Goal: Communication & Community: Answer question/provide support

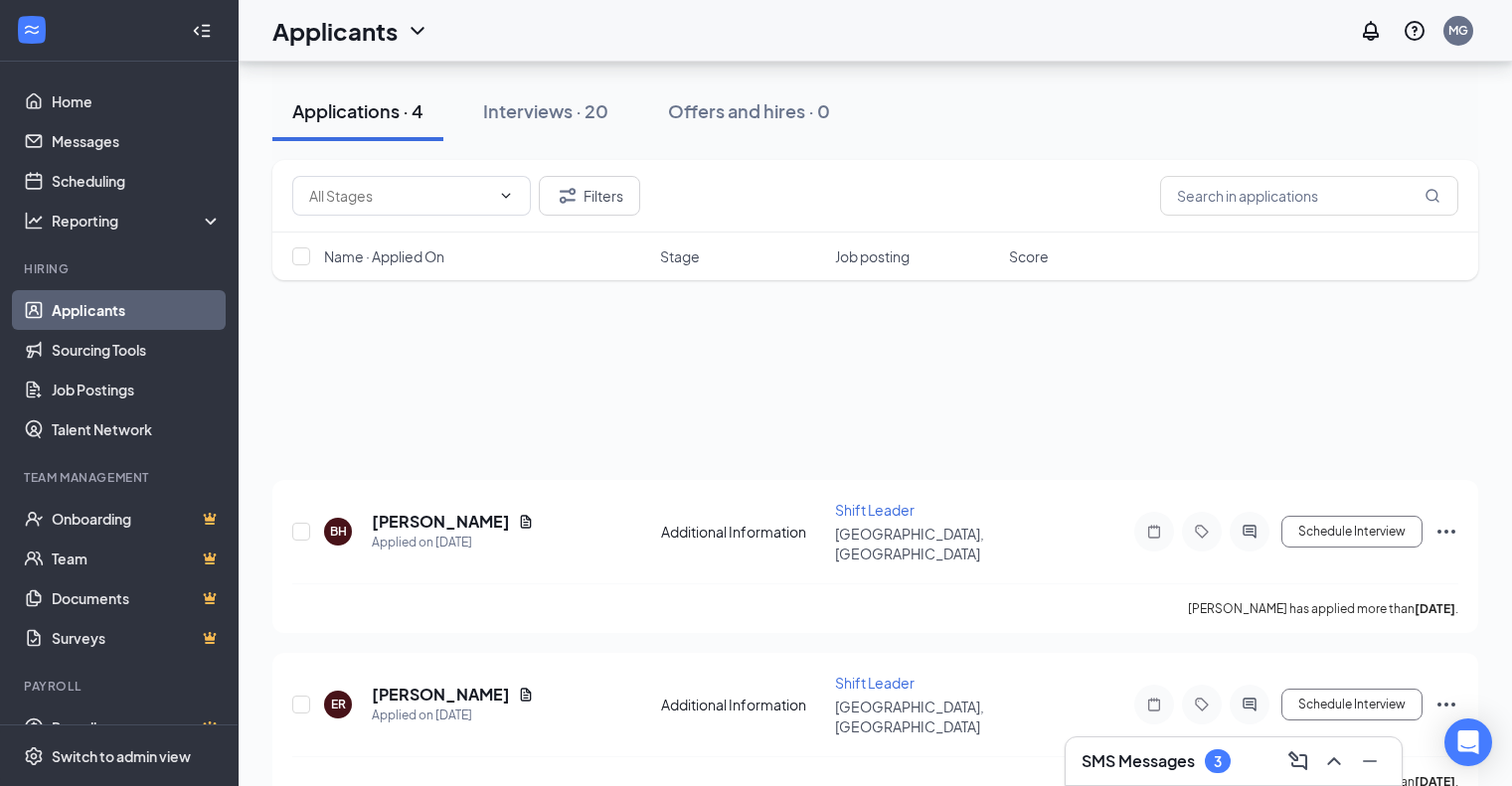
scroll to position [328, 0]
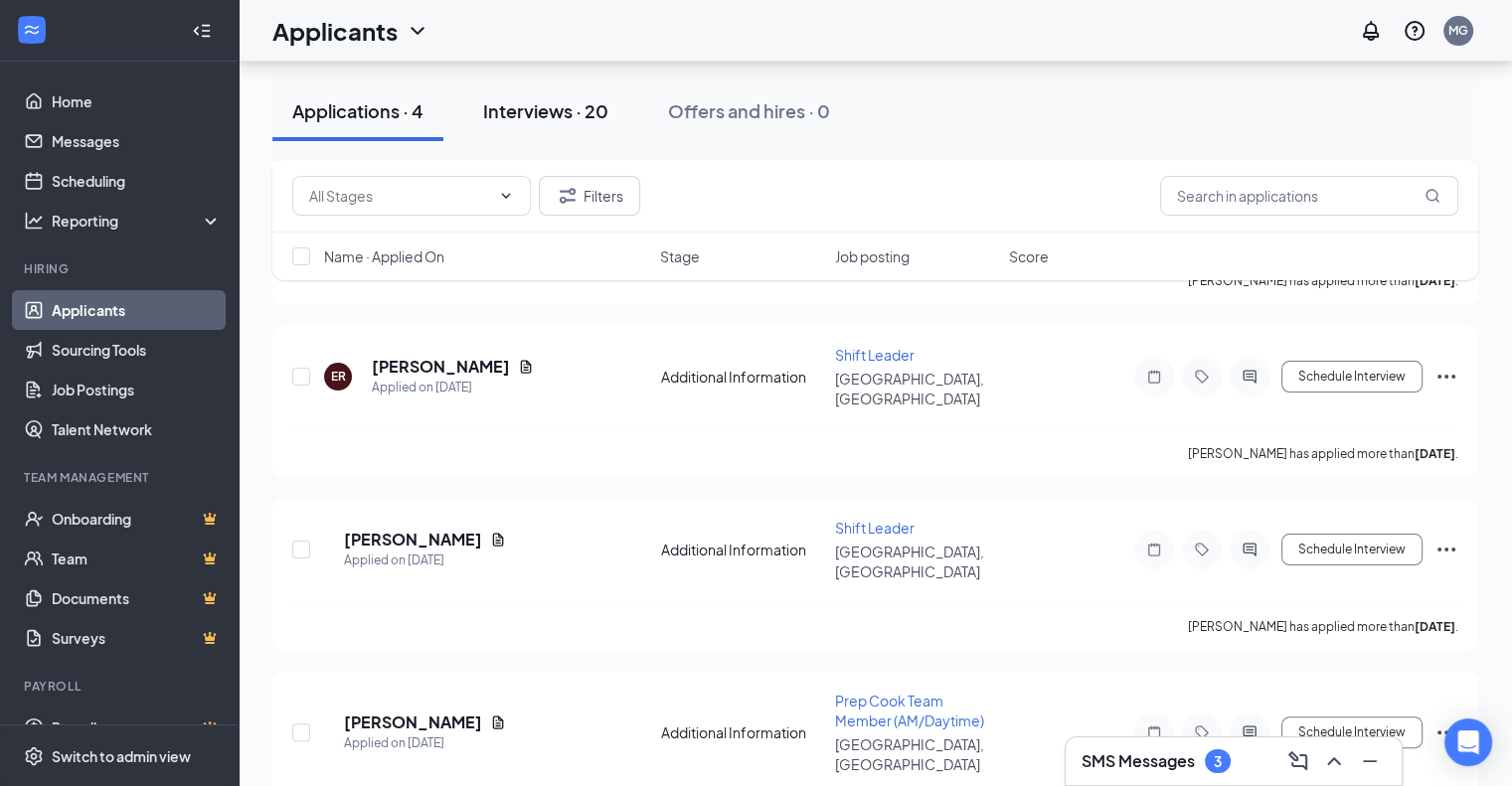
click at [557, 98] on button "Interviews · 20" at bounding box center [546, 112] width 165 height 60
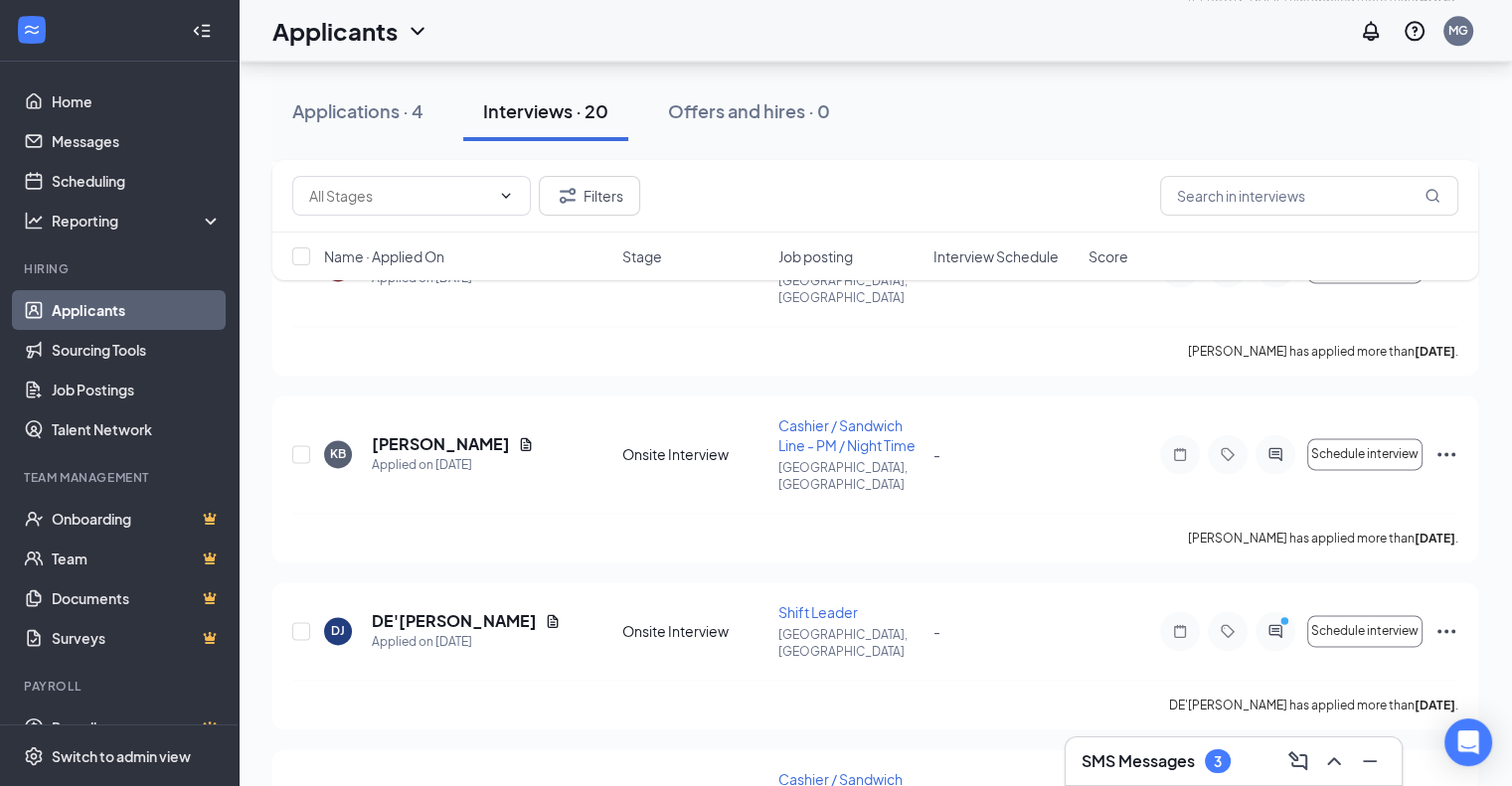
scroll to position [2698, 0]
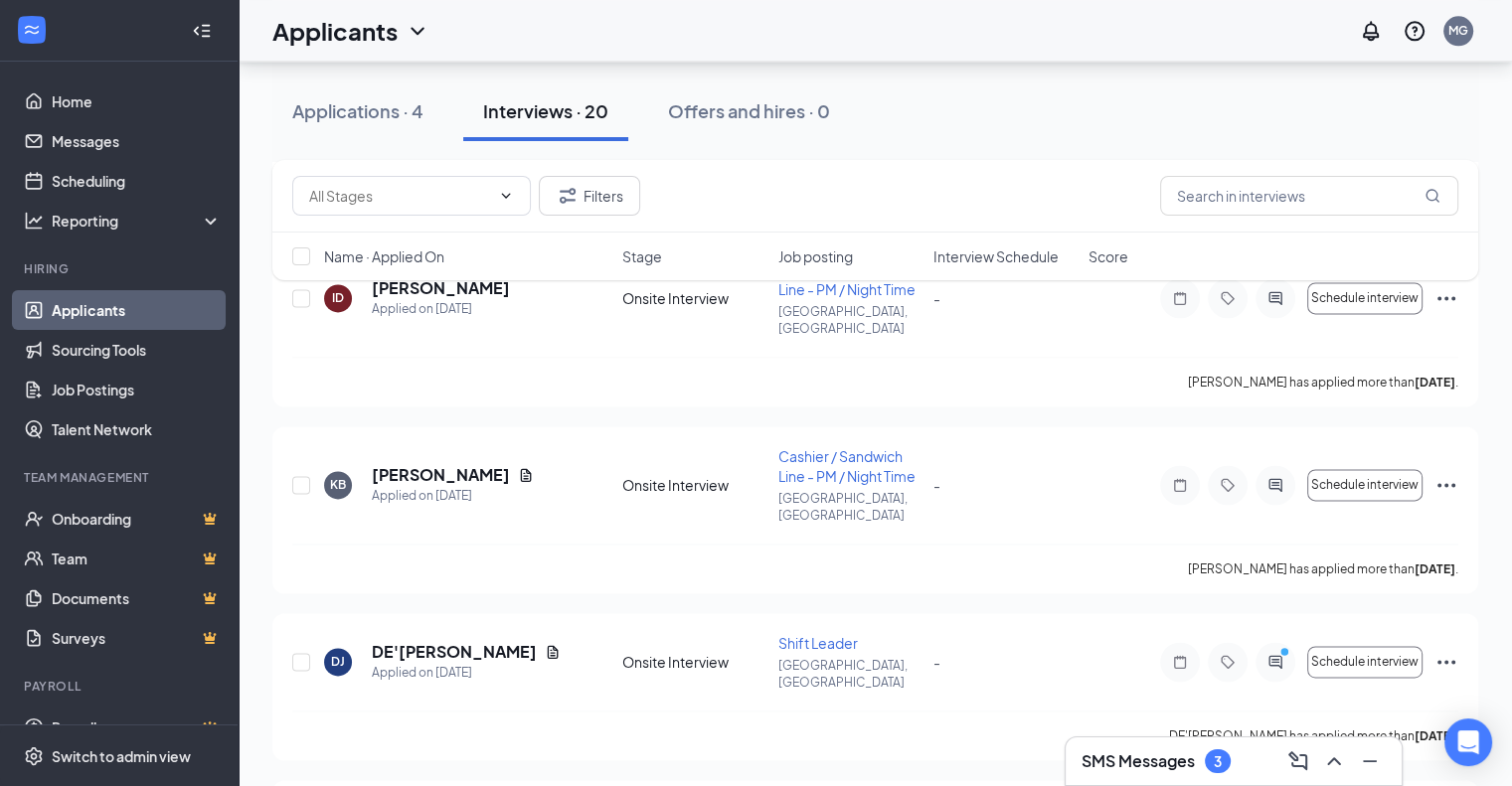
click at [1105, 751] on h3 "SMS Messages" at bounding box center [1138, 761] width 114 height 22
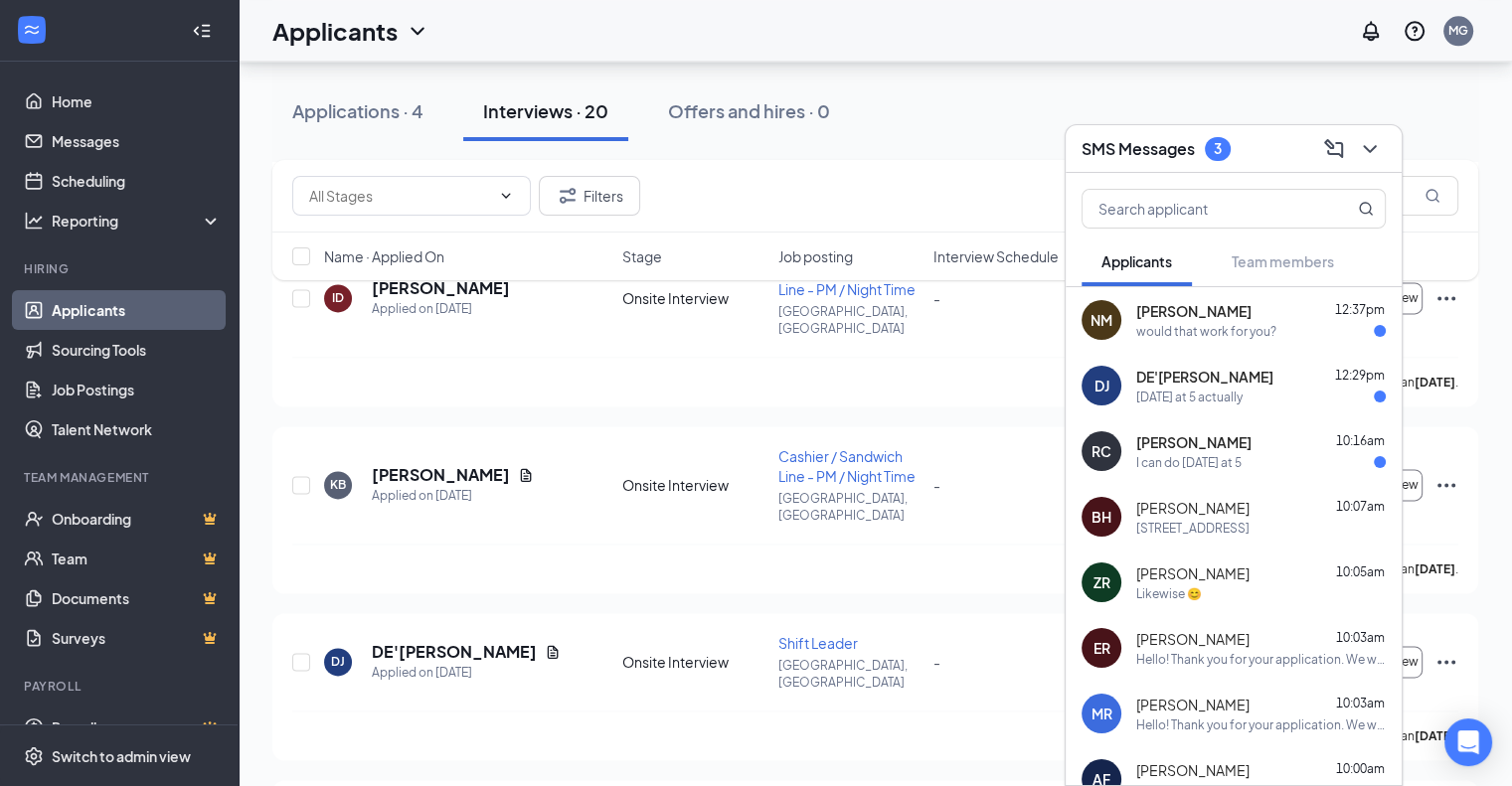
click at [1217, 446] on span "[PERSON_NAME]" at bounding box center [1194, 442] width 116 height 20
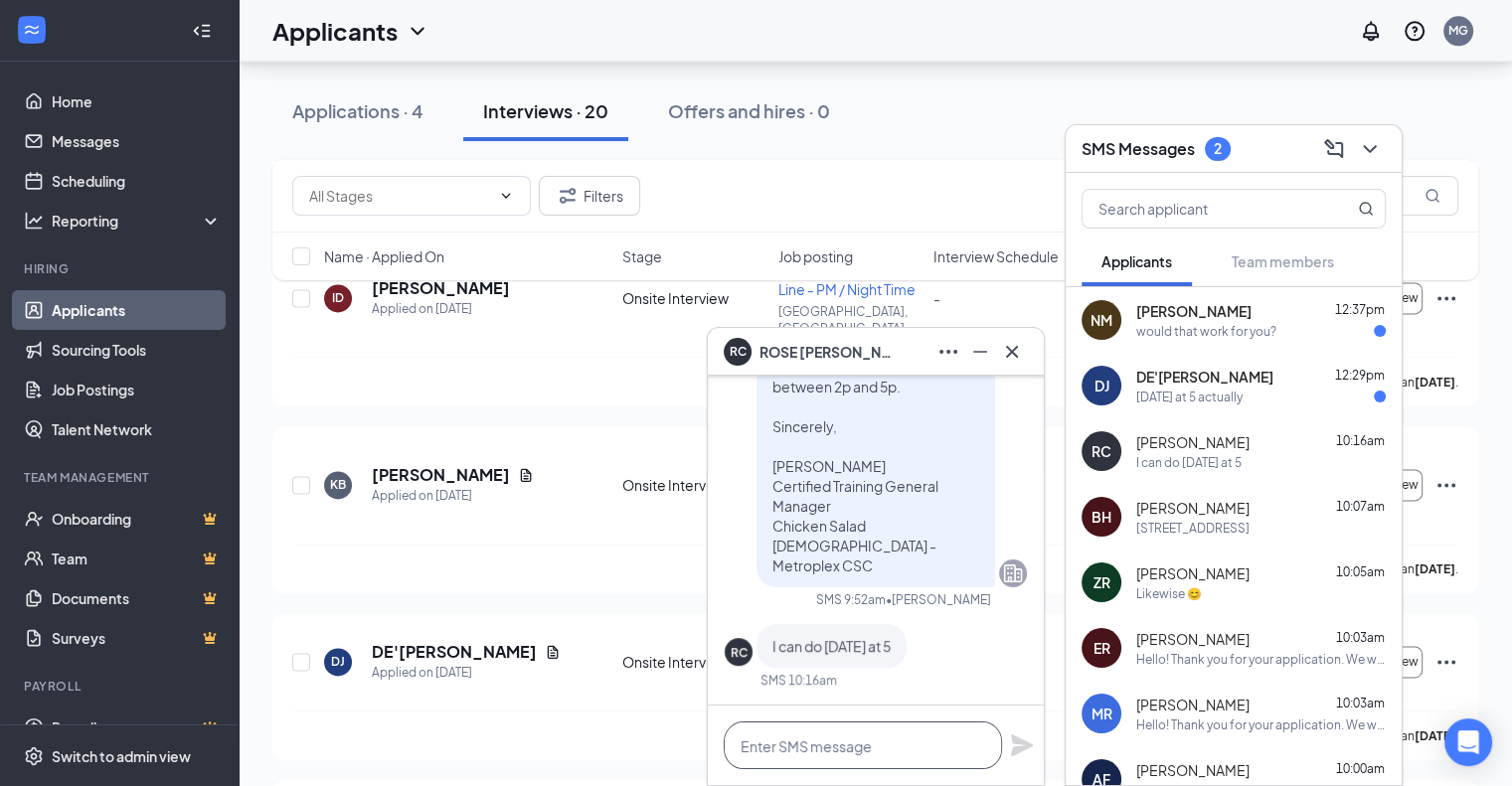
click at [814, 730] on textarea at bounding box center [862, 745] width 278 height 48
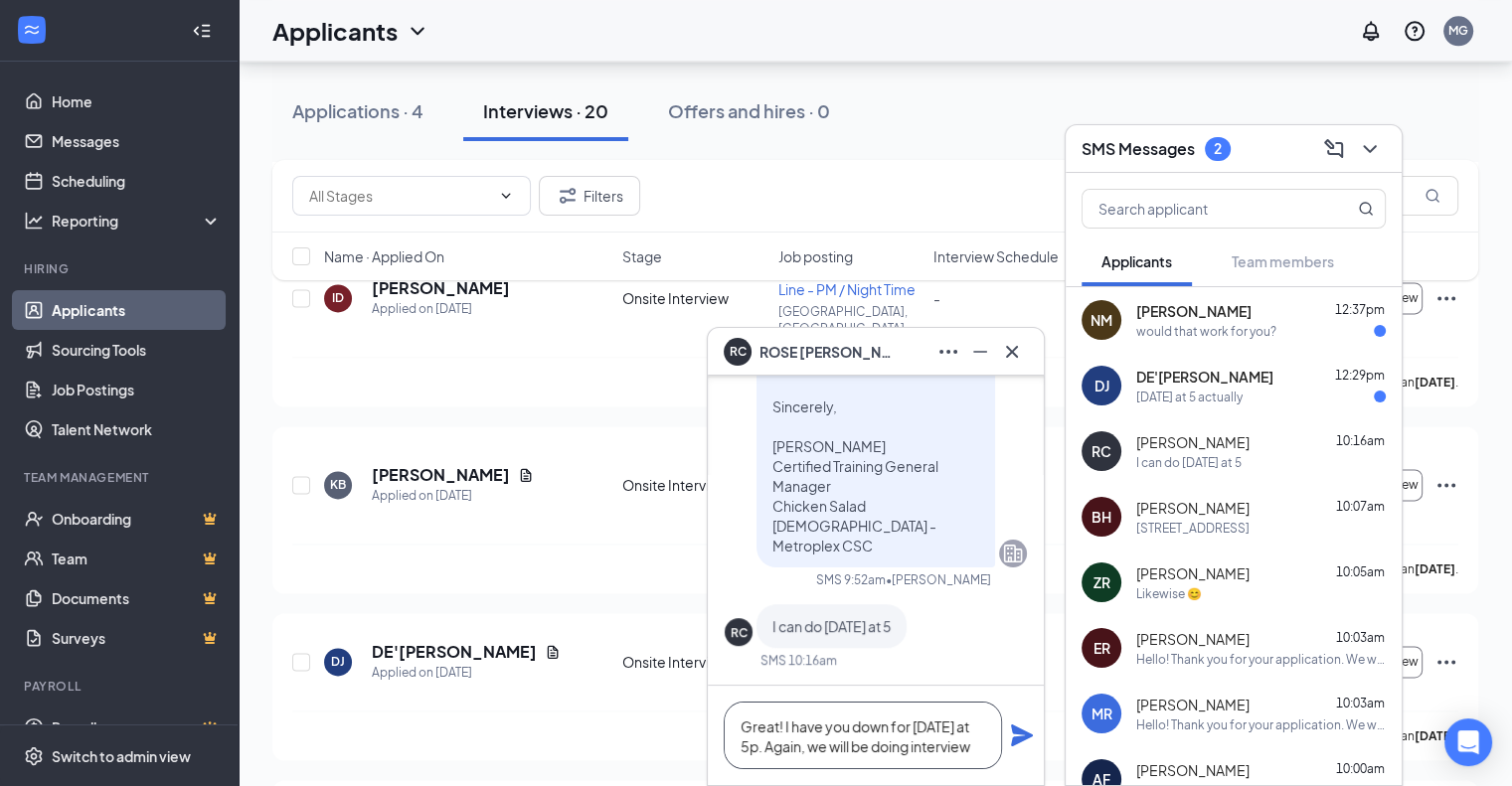
scroll to position [-19, 0]
type textarea "Great! I have you down for [DATE] at 5p. Again, we will be doing interviews at …"
click at [1021, 730] on icon "Plane" at bounding box center [1023, 725] width 22 height 22
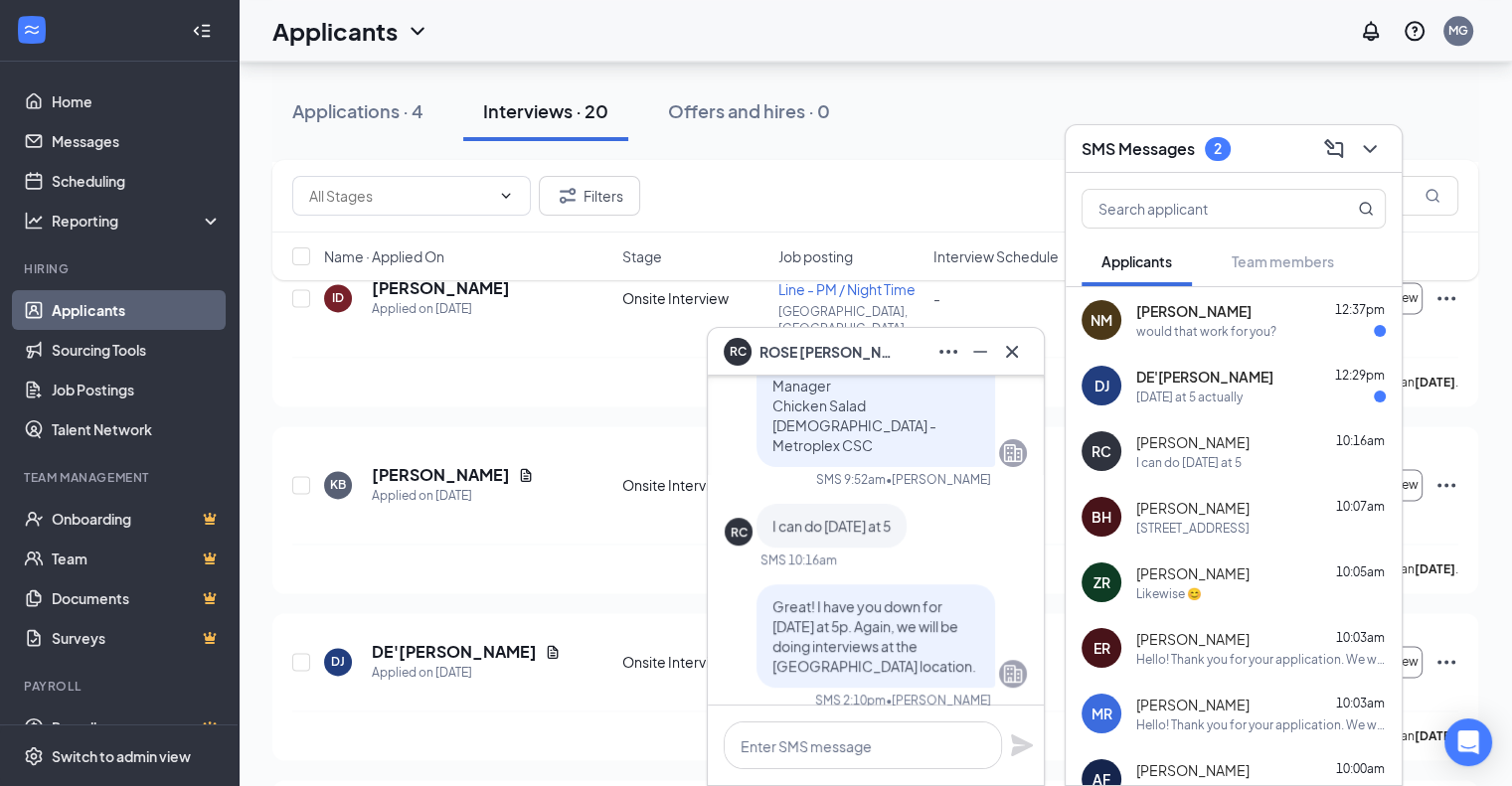
scroll to position [0, 0]
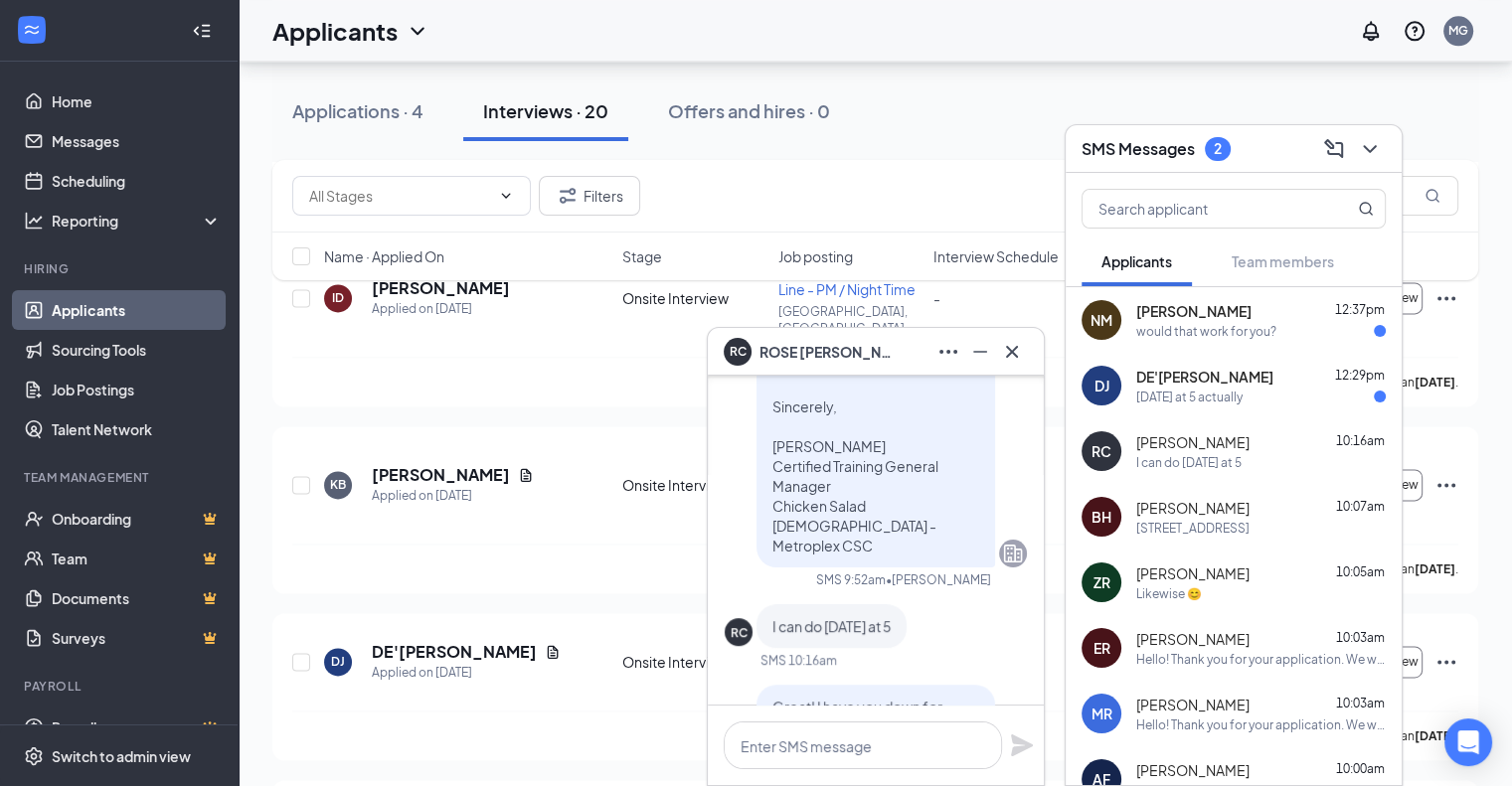
click at [1197, 400] on div "[DATE] at 5 actually" at bounding box center [1189, 396] width 107 height 17
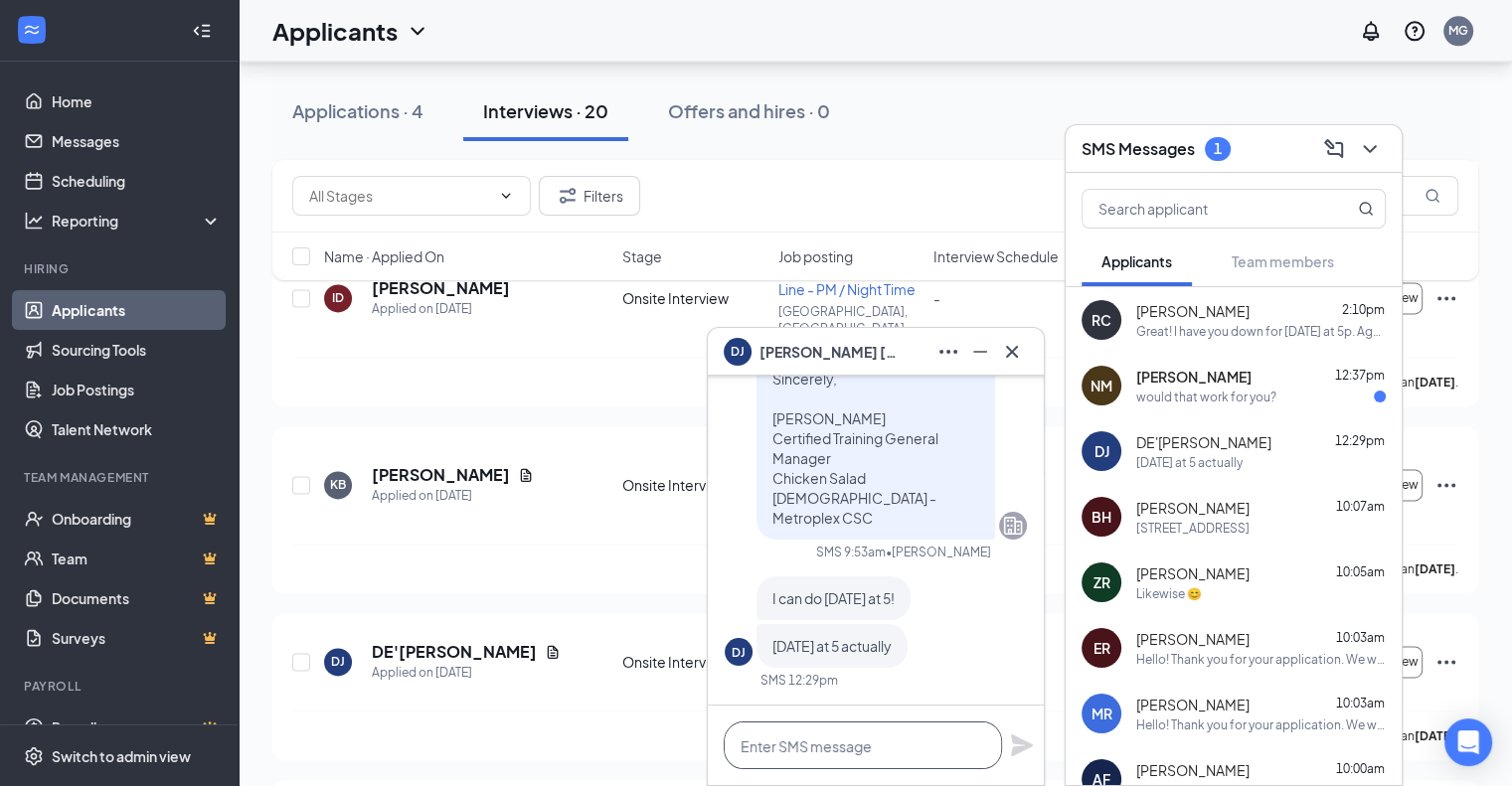
click at [807, 746] on textarea at bounding box center [862, 745] width 278 height 48
type textarea "I"
type textarea "O"
type textarea "C"
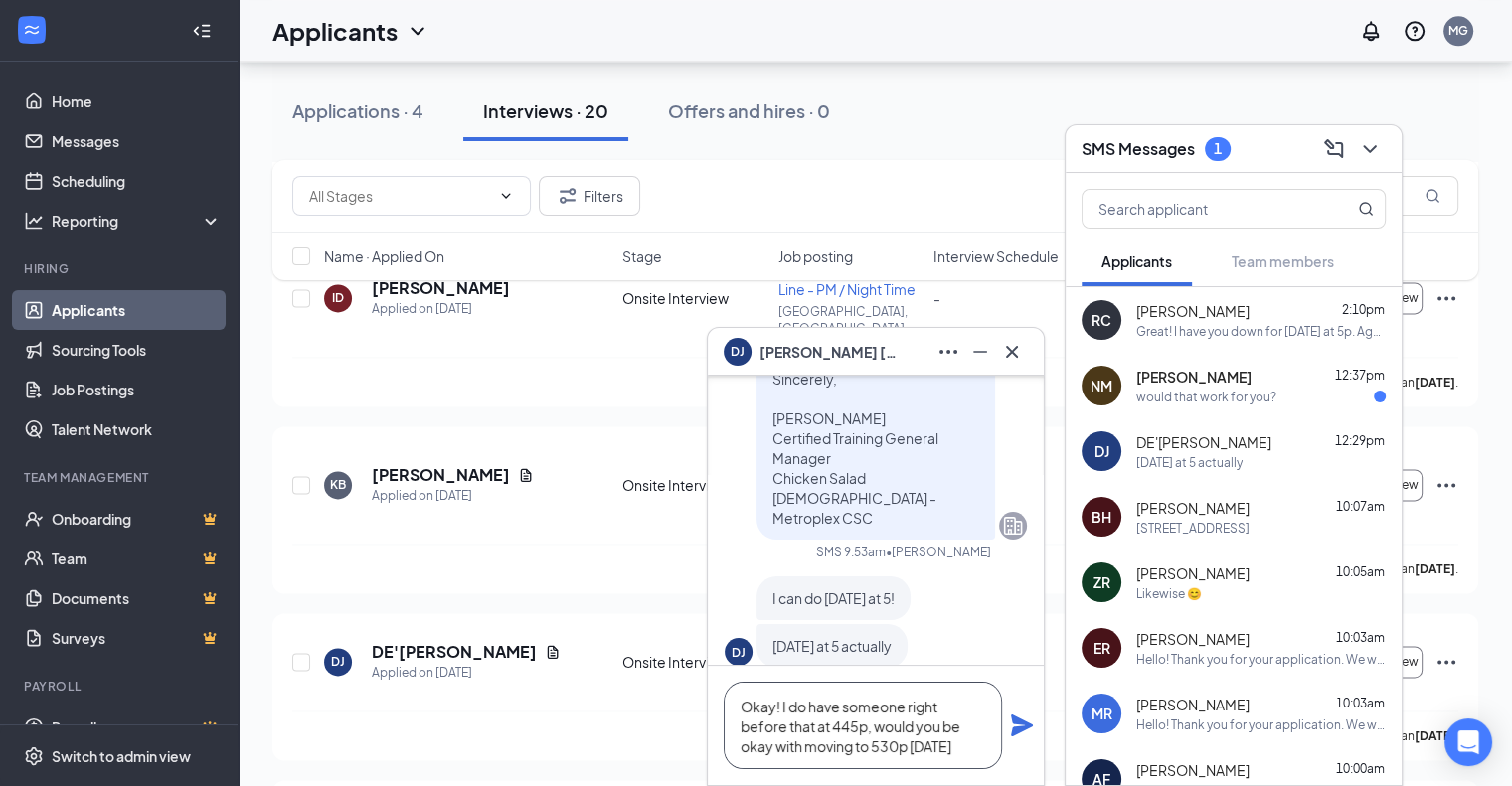
scroll to position [-59, 0]
type textarea "Okay! I do have someone right before that at 445p, would you be okay with movin…"
click at [1023, 707] on icon "Plane" at bounding box center [1023, 715] width 24 height 24
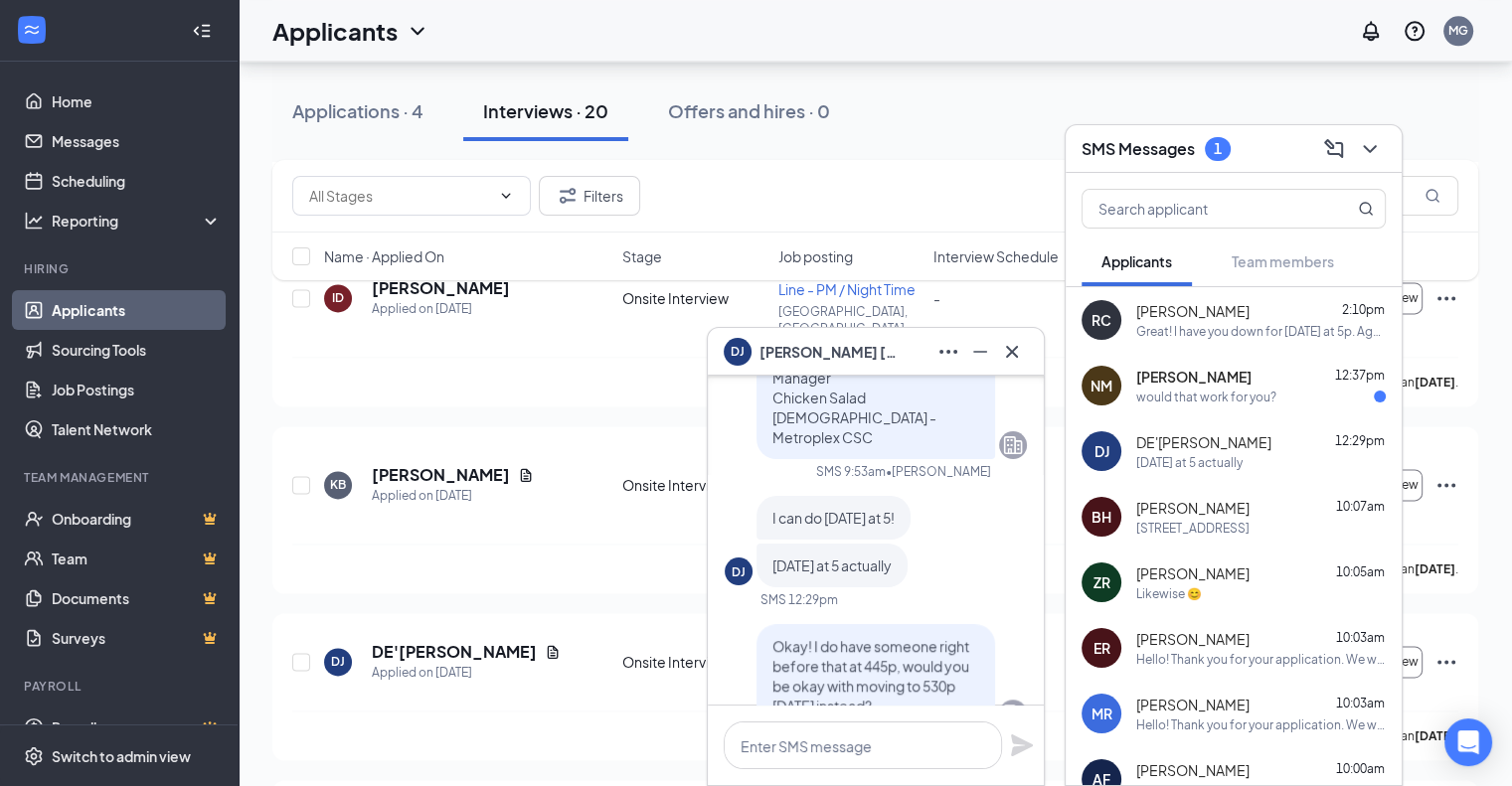
scroll to position [0, 0]
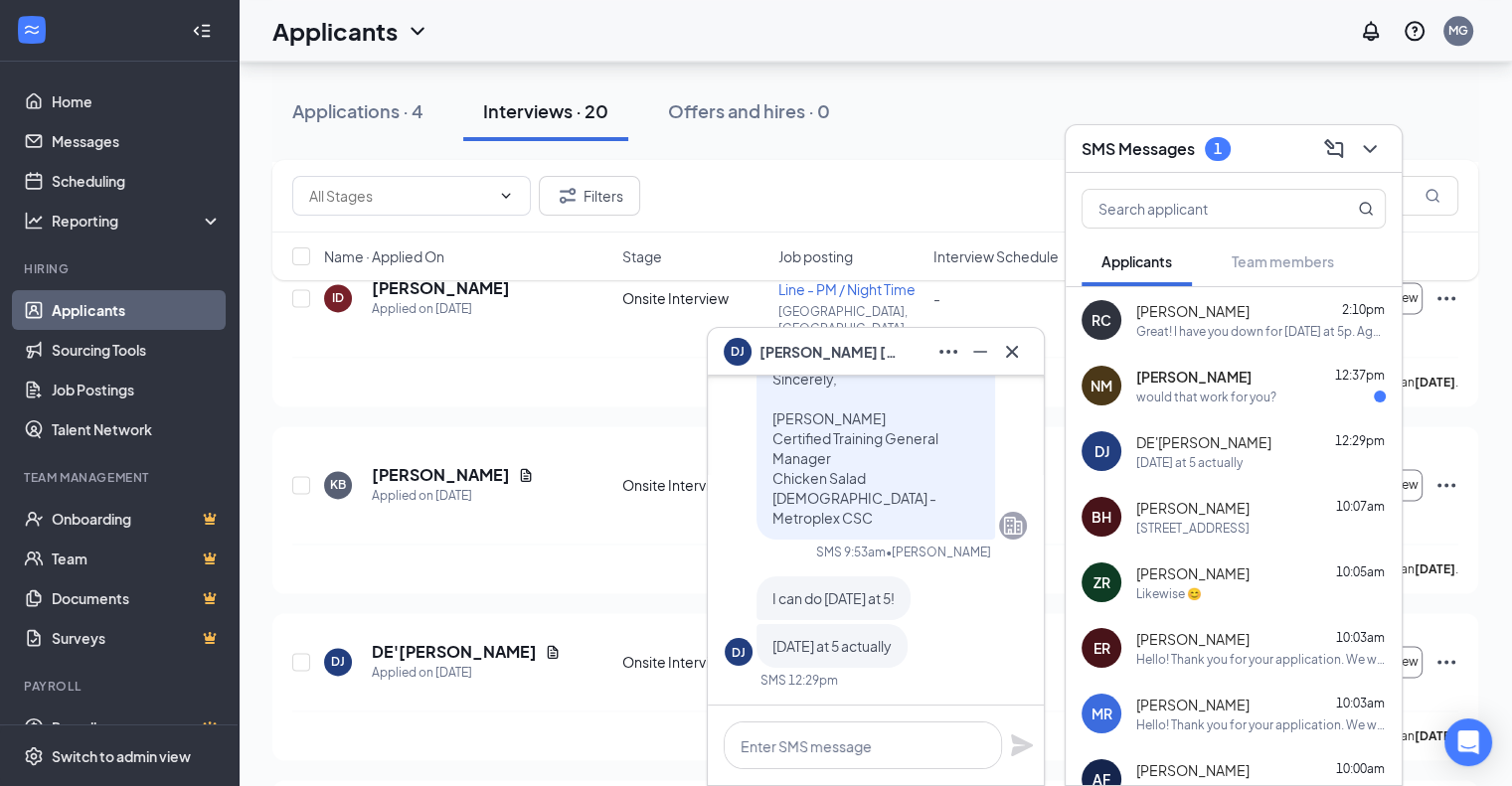
click at [1238, 401] on div "would that work for you?" at bounding box center [1206, 396] width 141 height 17
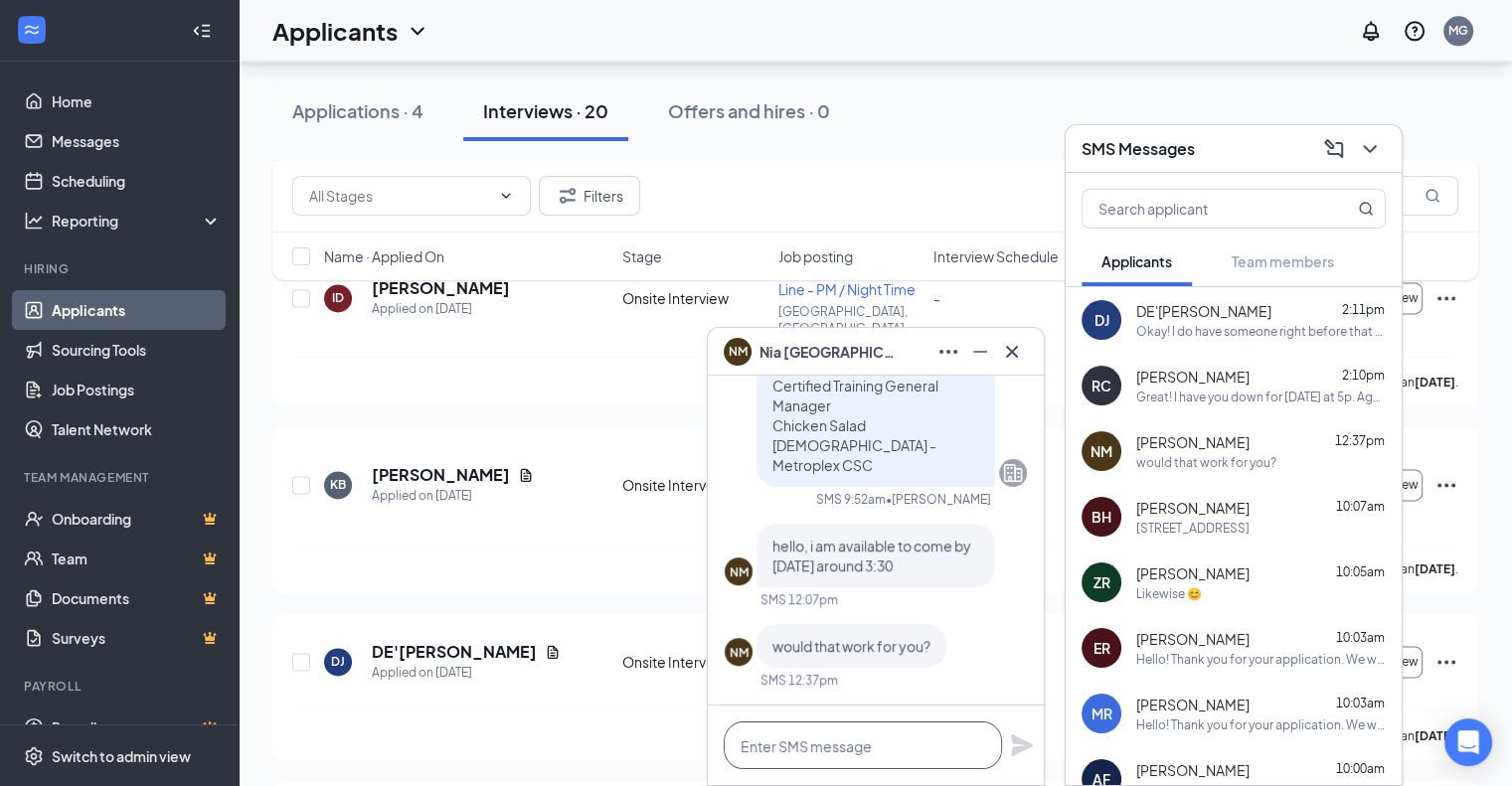
click at [842, 757] on textarea at bounding box center [862, 745] width 278 height 48
type textarea "e"
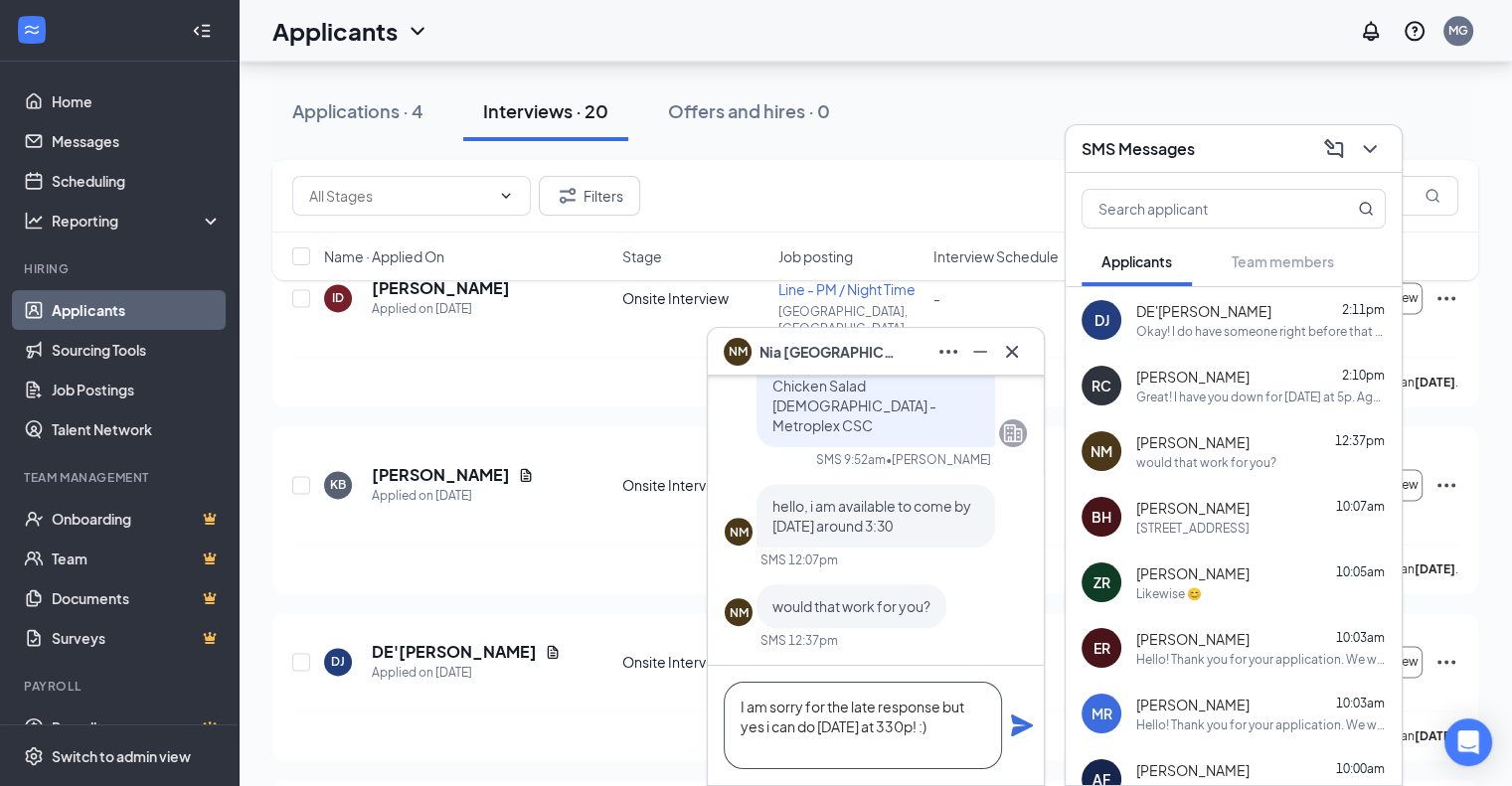
type textarea "I am sorry for the late response but yes i can do [DATE] at 330p! :)"
click at [1027, 713] on icon "Plane" at bounding box center [1023, 725] width 24 height 24
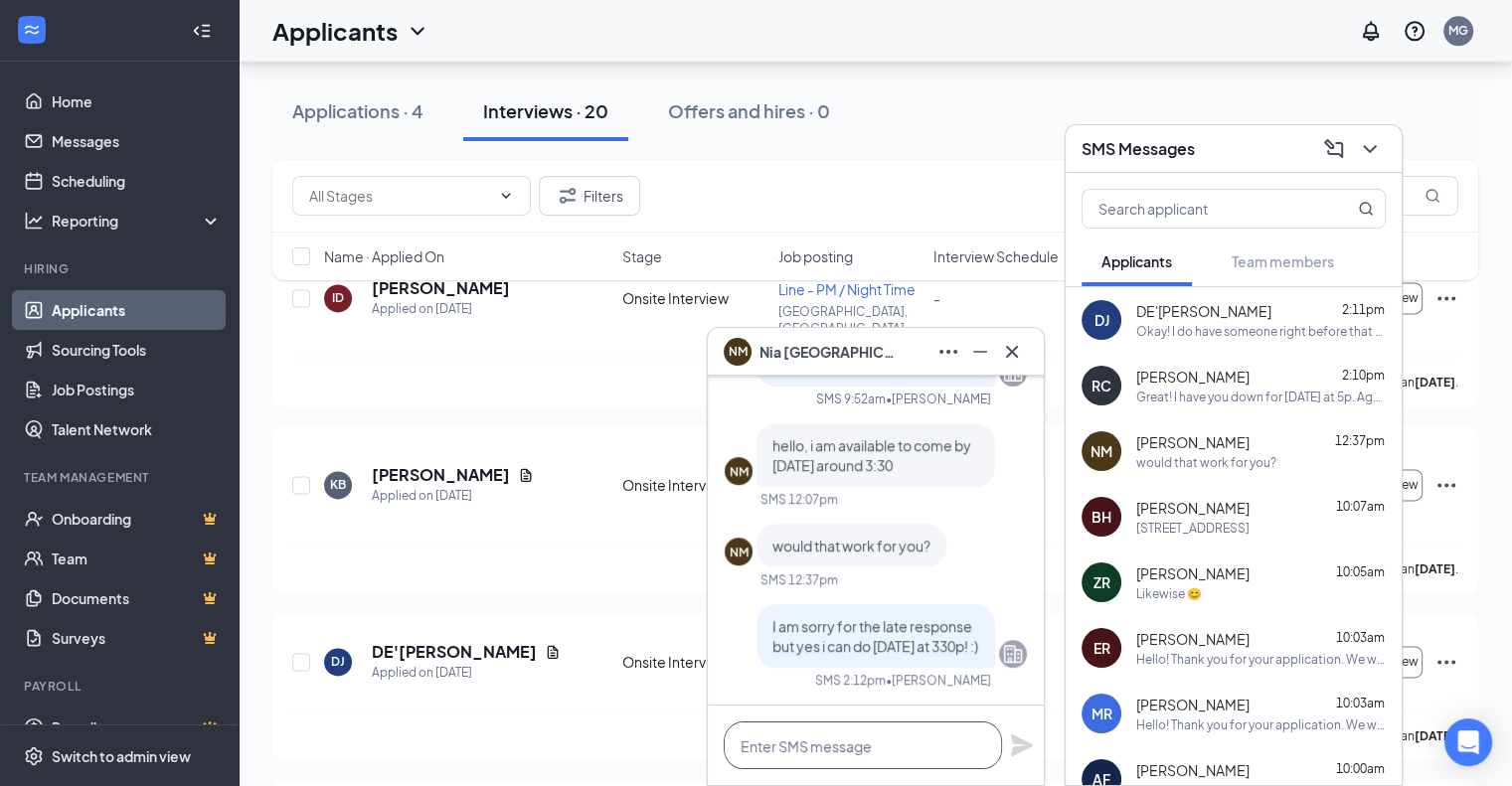
click at [848, 757] on textarea at bounding box center [862, 745] width 278 height 48
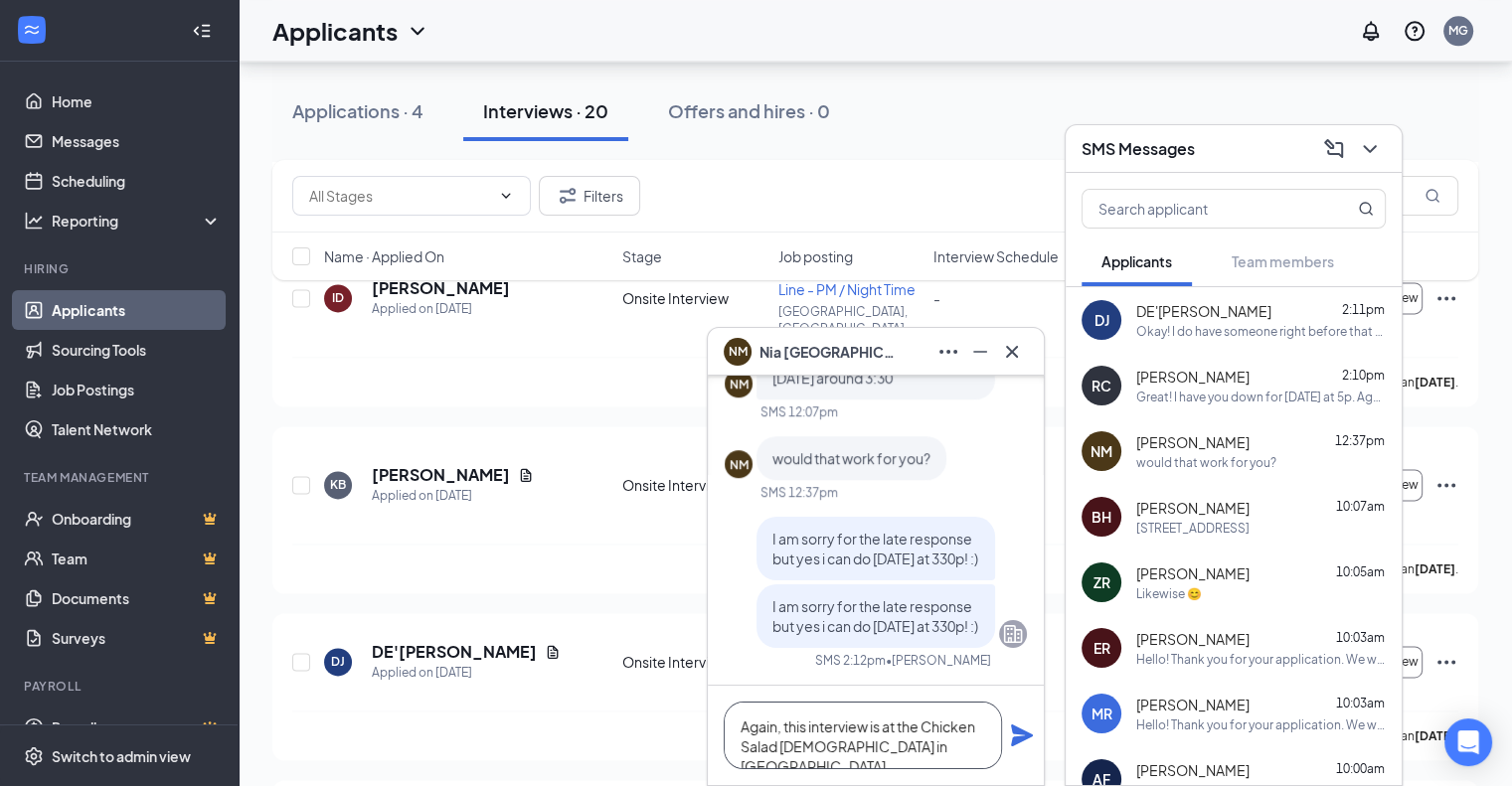
type textarea "Again, this interview is at the Chicken Salad [DEMOGRAPHIC_DATA] in [GEOGRAPHIC…"
click at [1021, 734] on icon "Plane" at bounding box center [1023, 735] width 24 height 24
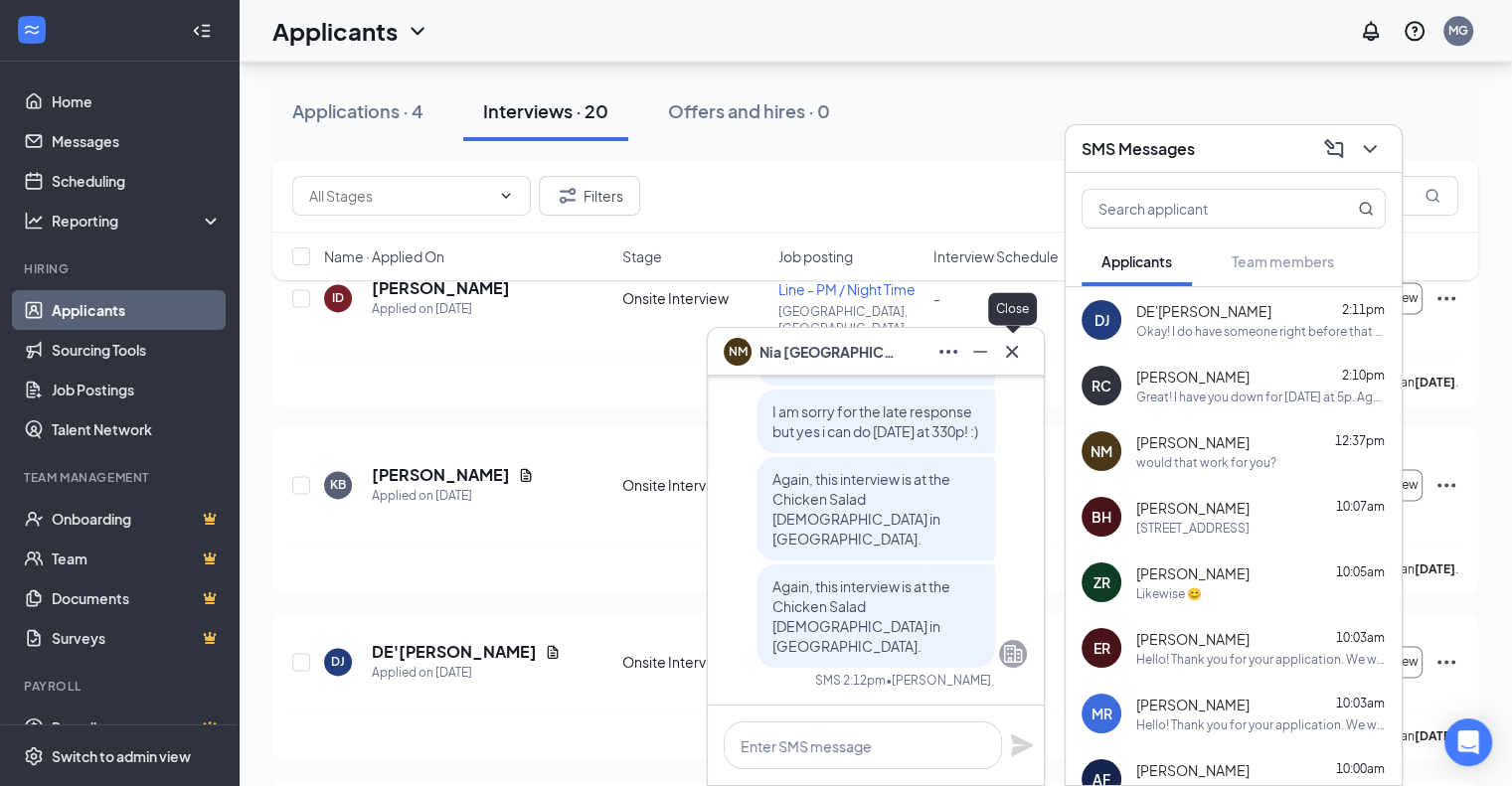
click at [1023, 349] on icon "Cross" at bounding box center [1013, 352] width 24 height 24
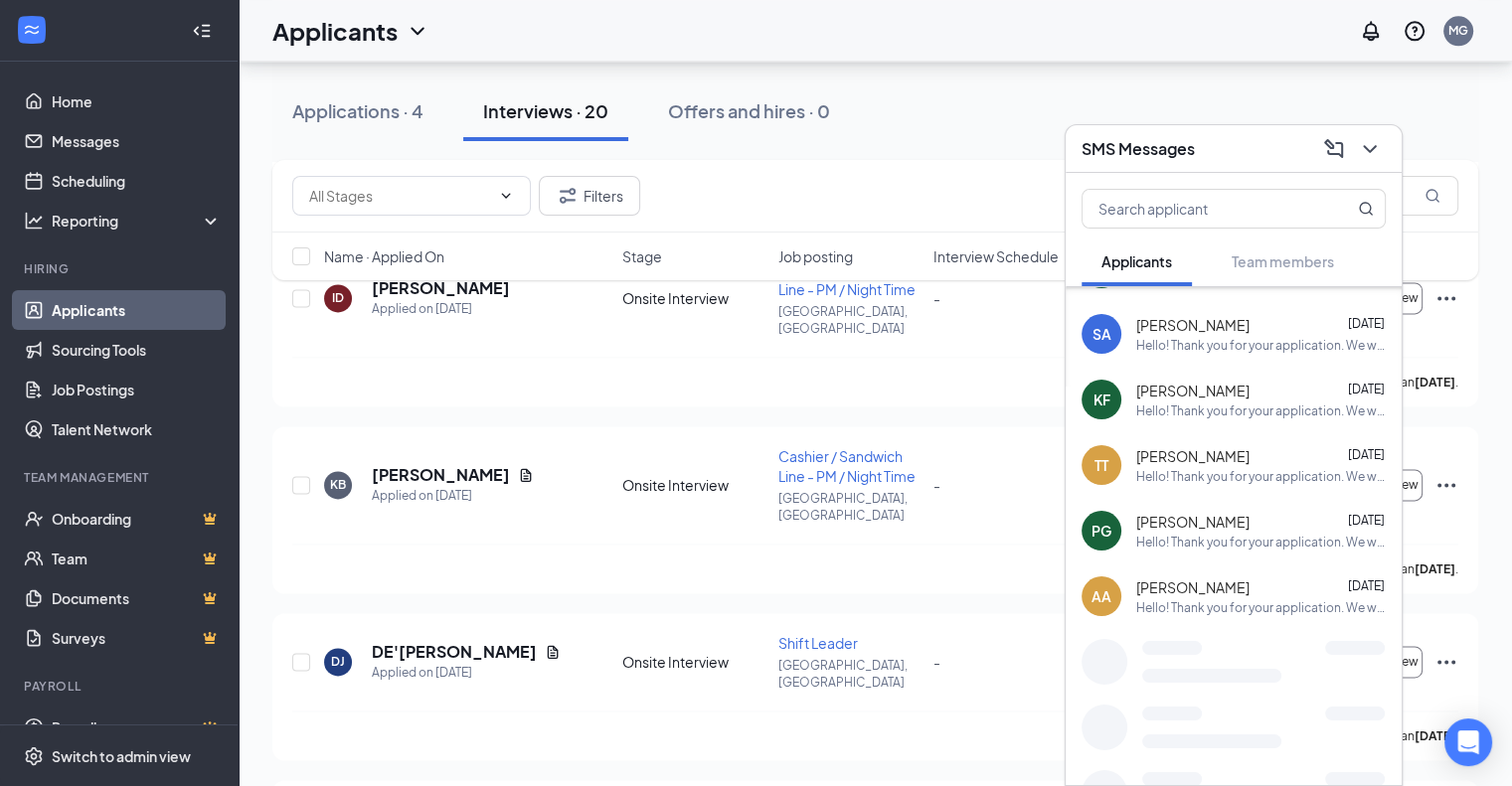
scroll to position [973, 0]
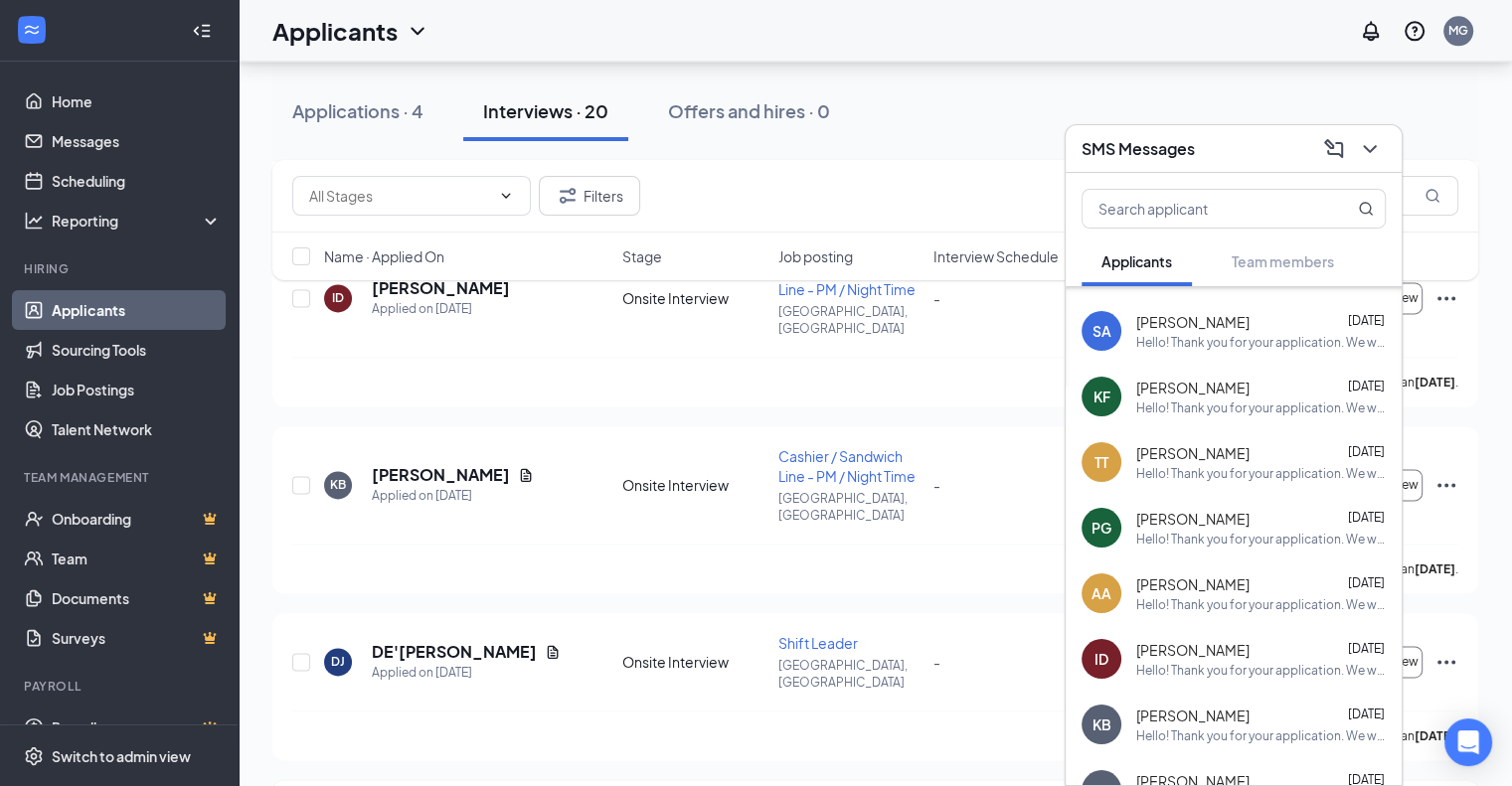
click at [1233, 138] on div "SMS Messages" at bounding box center [1233, 148] width 304 height 31
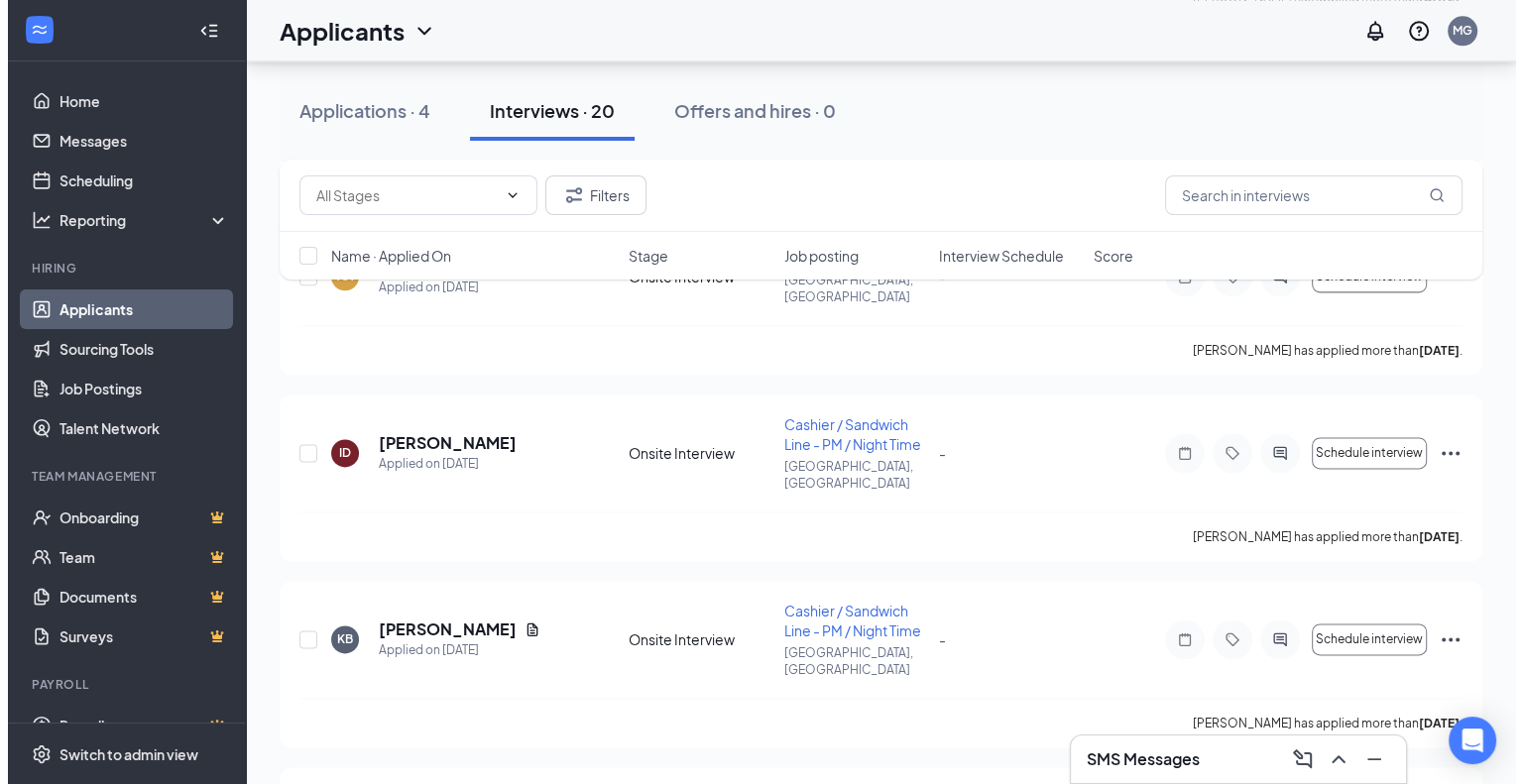
scroll to position [2544, 0]
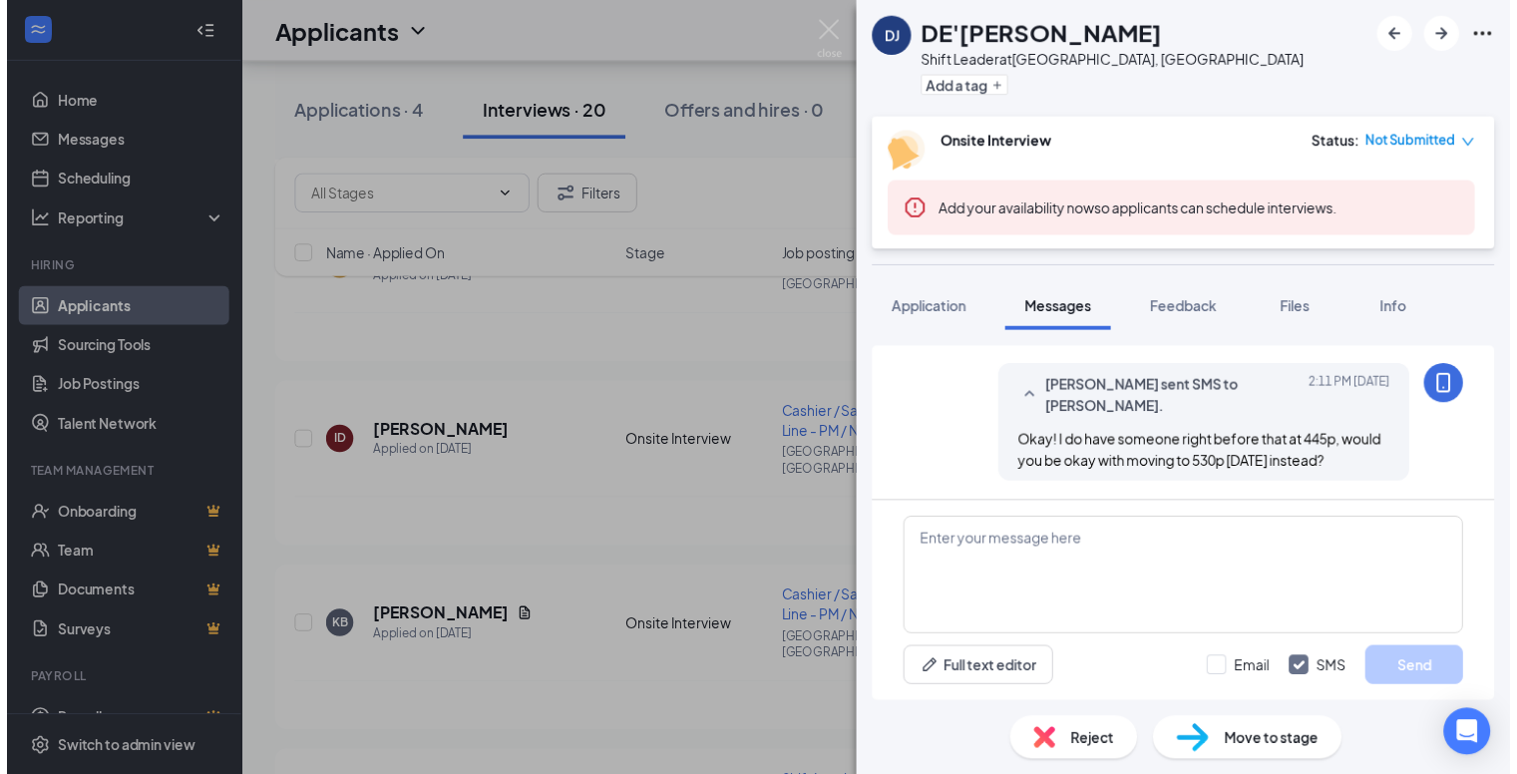
scroll to position [1975, 0]
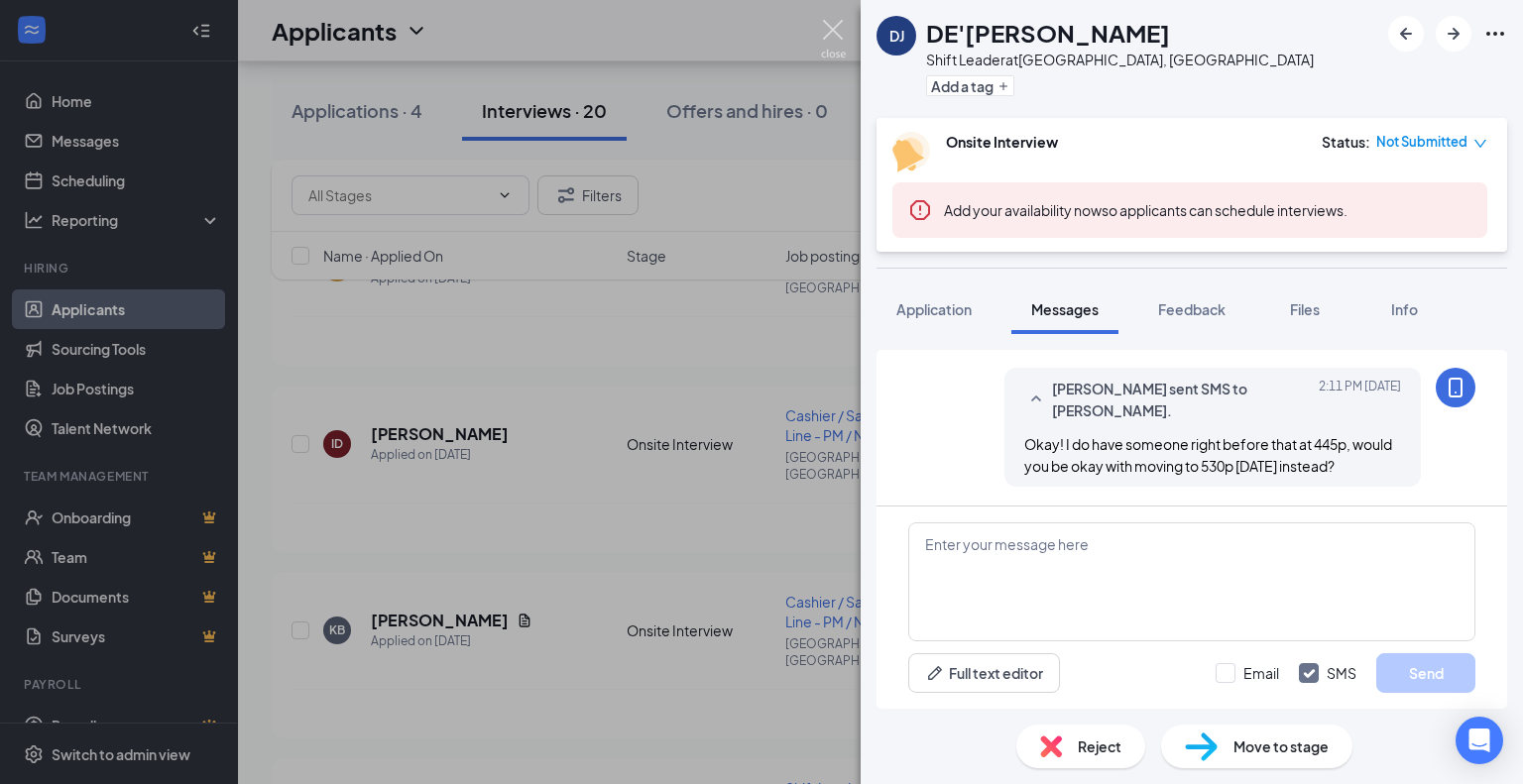
click at [825, 27] on img at bounding box center [833, 39] width 25 height 39
